Goal: Task Accomplishment & Management: Complete application form

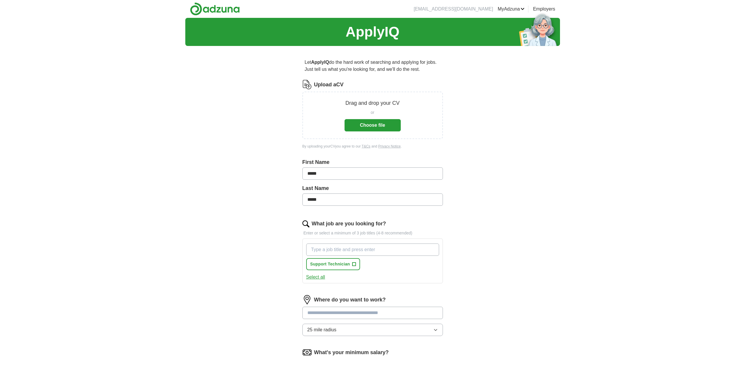
click at [366, 123] on button "Choose file" at bounding box center [372, 125] width 56 height 12
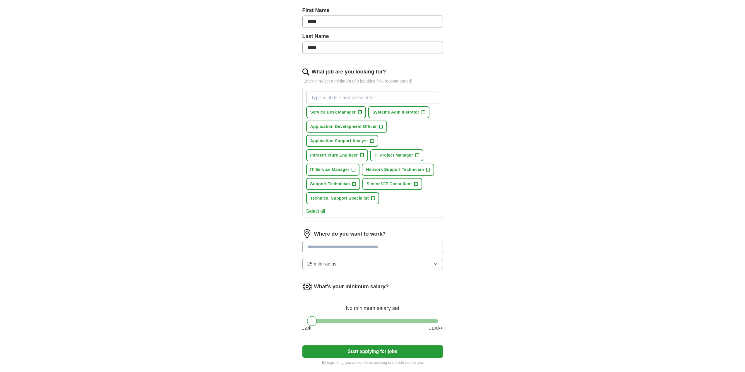
scroll to position [195, 0]
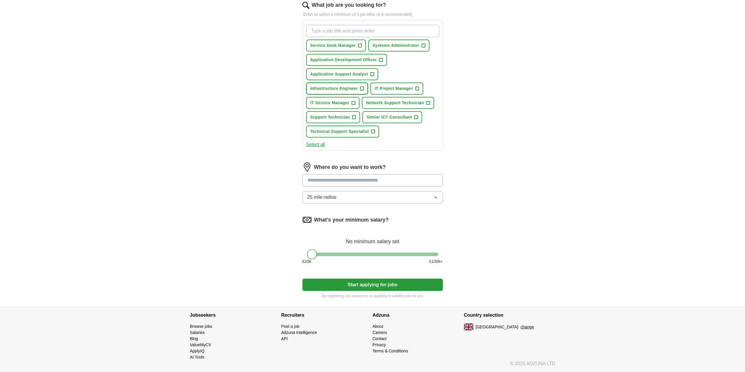
click at [347, 90] on span "Infrastructure Engineer" at bounding box center [334, 88] width 48 height 6
click at [0, 0] on span "×" at bounding box center [0, 0] width 0 height 0
click at [361, 87] on span "+" at bounding box center [362, 88] width 4 height 5
click at [334, 89] on span "Infrastructure Engineer" at bounding box center [334, 88] width 48 height 6
click at [328, 115] on span "Support Technician" at bounding box center [330, 117] width 40 height 6
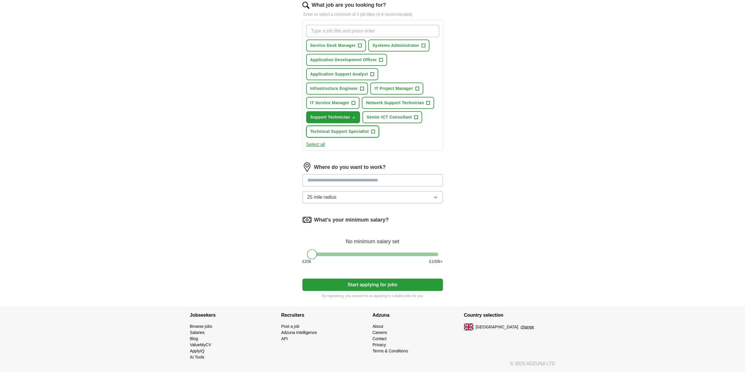
click at [350, 133] on span "Technical Support Specialist" at bounding box center [339, 131] width 59 height 6
drag, startPoint x: 394, startPoint y: 120, endPoint x: 395, endPoint y: 111, distance: 8.7
click at [393, 119] on span "Senior ICT Consultant" at bounding box center [388, 117] width 45 height 6
click at [390, 102] on span "Network Support Technician" at bounding box center [395, 103] width 58 height 6
click at [383, 104] on span "Network Support Technician" at bounding box center [395, 103] width 58 height 6
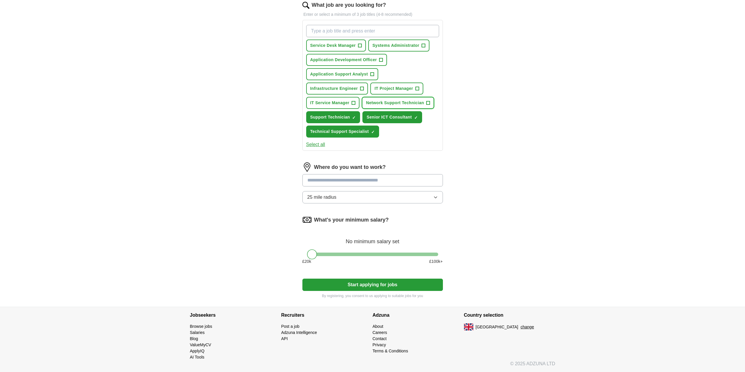
click at [379, 102] on span "Network Support Technician" at bounding box center [395, 103] width 58 height 6
click at [353, 75] on span "Application Support Analyst" at bounding box center [339, 74] width 58 height 6
click at [344, 61] on span "Application Development Officer" at bounding box center [343, 60] width 67 height 6
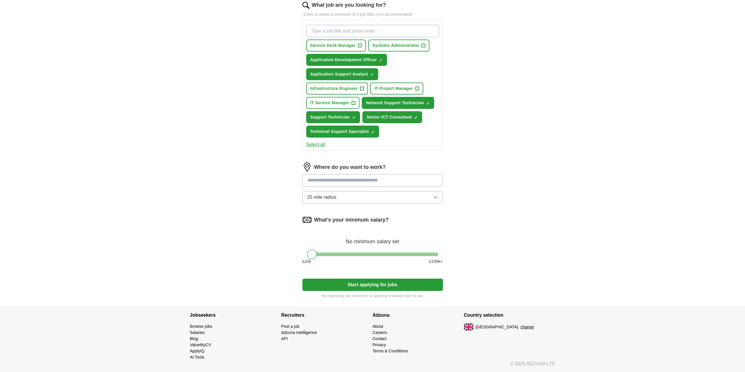
click at [361, 182] on input at bounding box center [372, 180] width 140 height 12
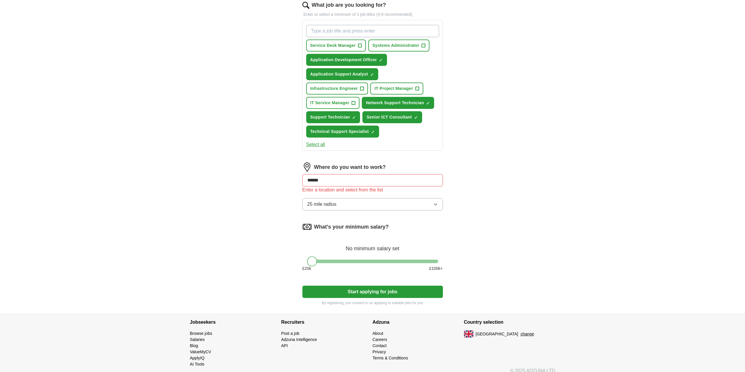
drag, startPoint x: 522, startPoint y: 177, endPoint x: 518, endPoint y: 180, distance: 5.2
click at [522, 180] on div "ApplyIQ Let ApplyIQ do the hard work of searching and applying for jobs. Just t…" at bounding box center [372, 67] width 375 height 491
drag, startPoint x: 357, startPoint y: 183, endPoint x: 229, endPoint y: 174, distance: 128.4
click at [229, 174] on div "ApplyIQ Let ApplyIQ do the hard work of searching and applying for jobs. Just t…" at bounding box center [372, 67] width 375 height 491
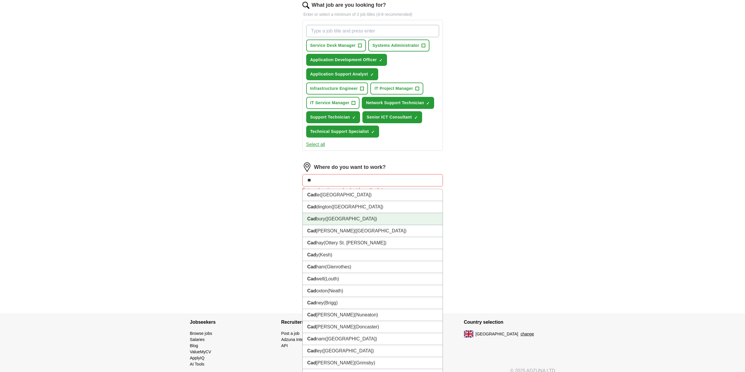
type input "*"
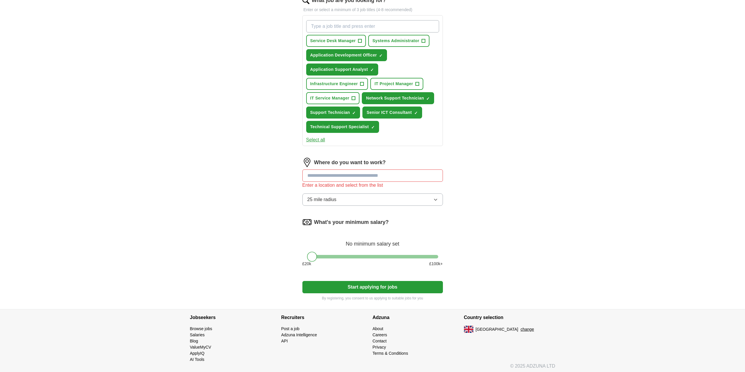
scroll to position [202, 0]
